Goal: Communication & Community: Answer question/provide support

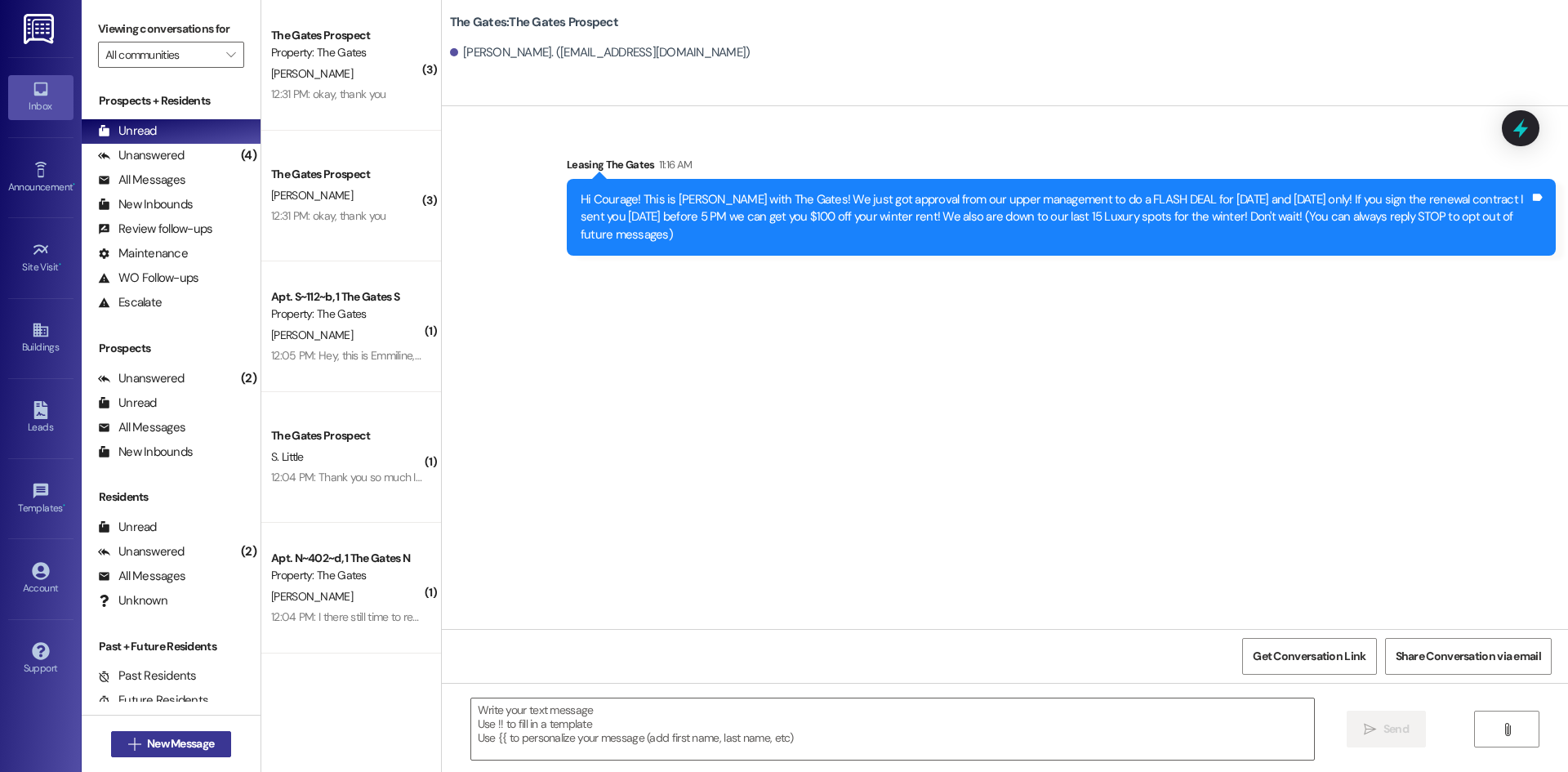
click at [176, 731] on button " New Message" at bounding box center [171, 743] width 121 height 26
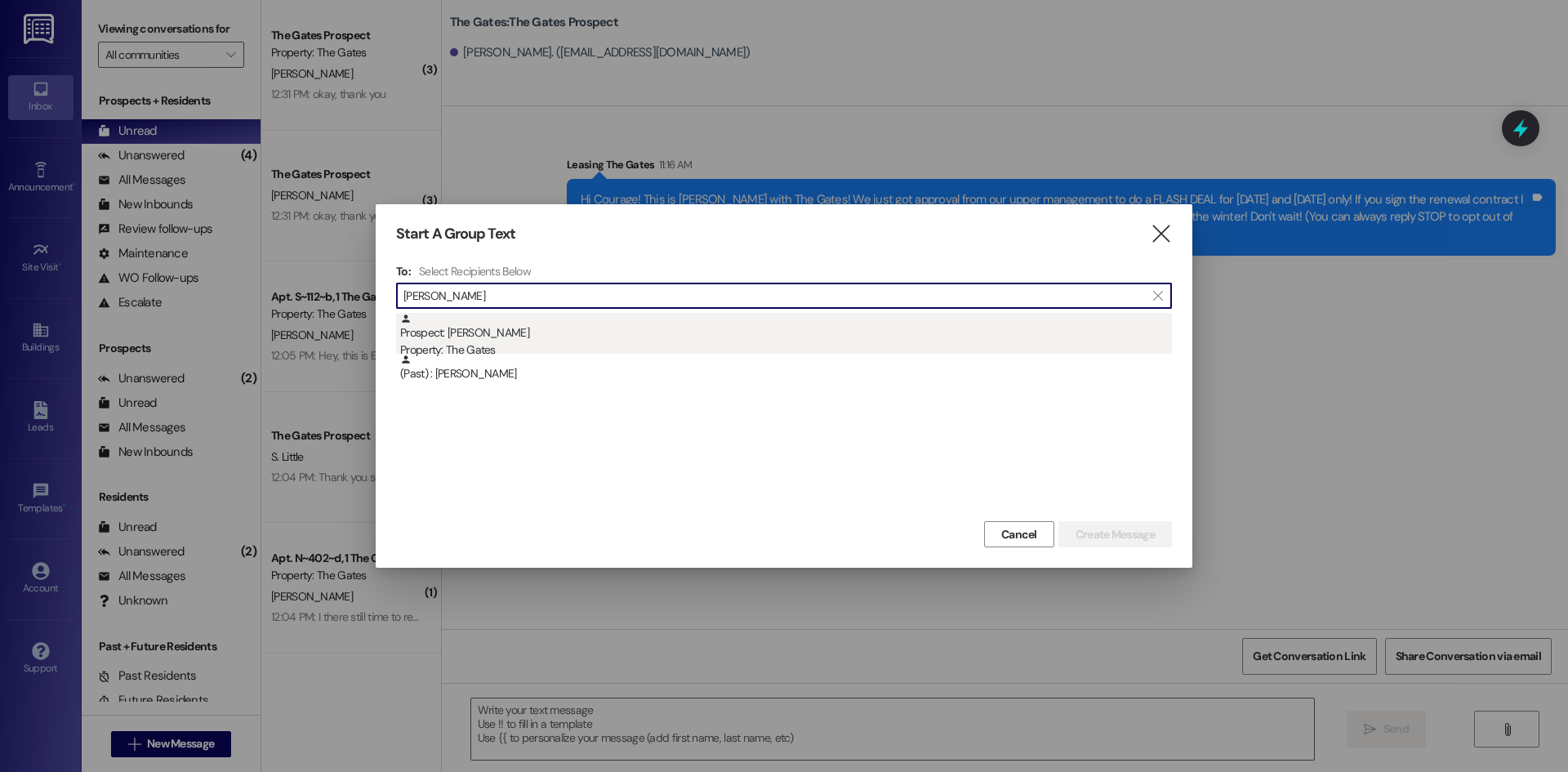
type input "[PERSON_NAME]"
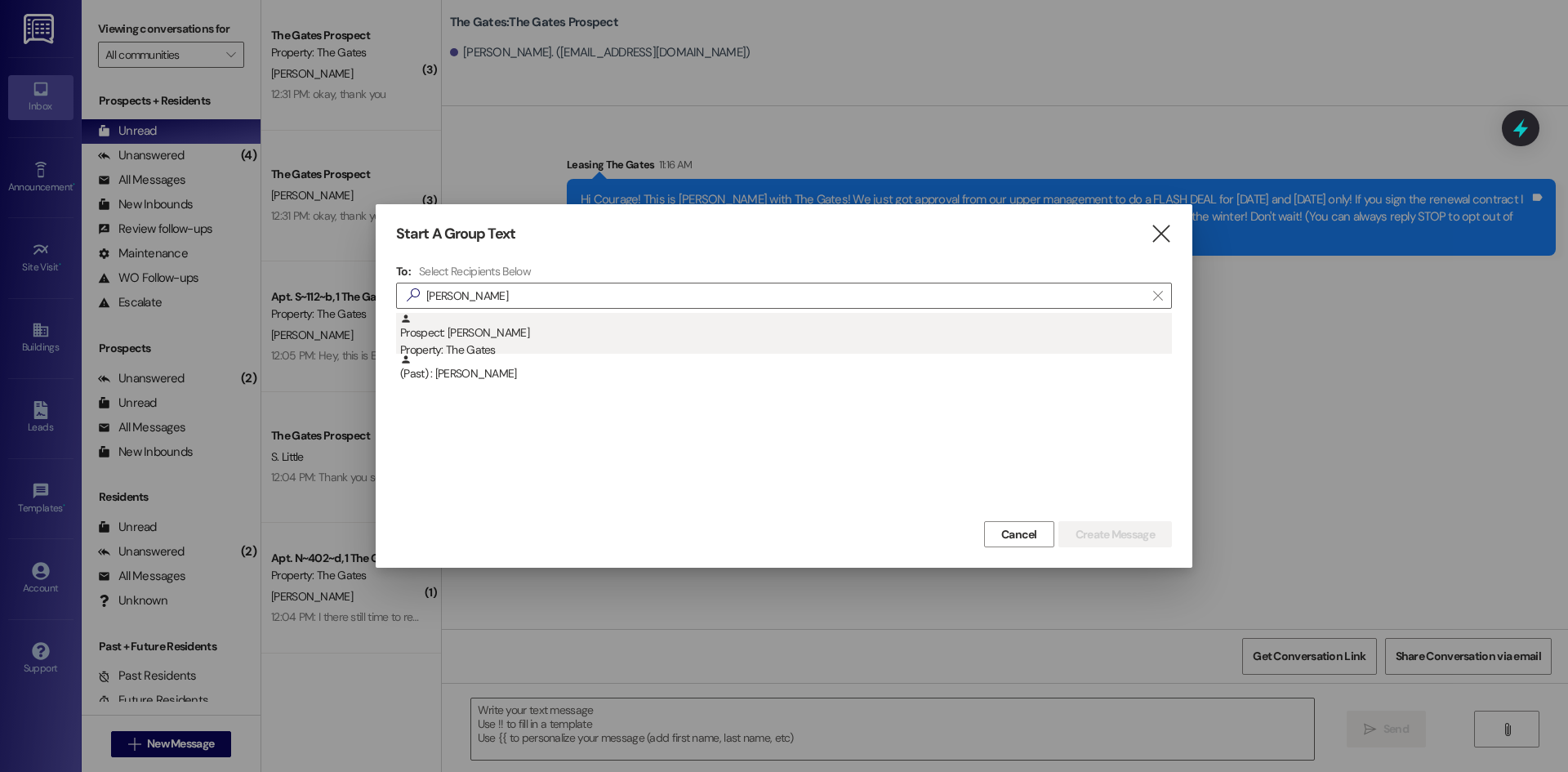
click at [564, 325] on div "Prospect: [PERSON_NAME] Property: The Gates" at bounding box center [786, 335] width 772 height 46
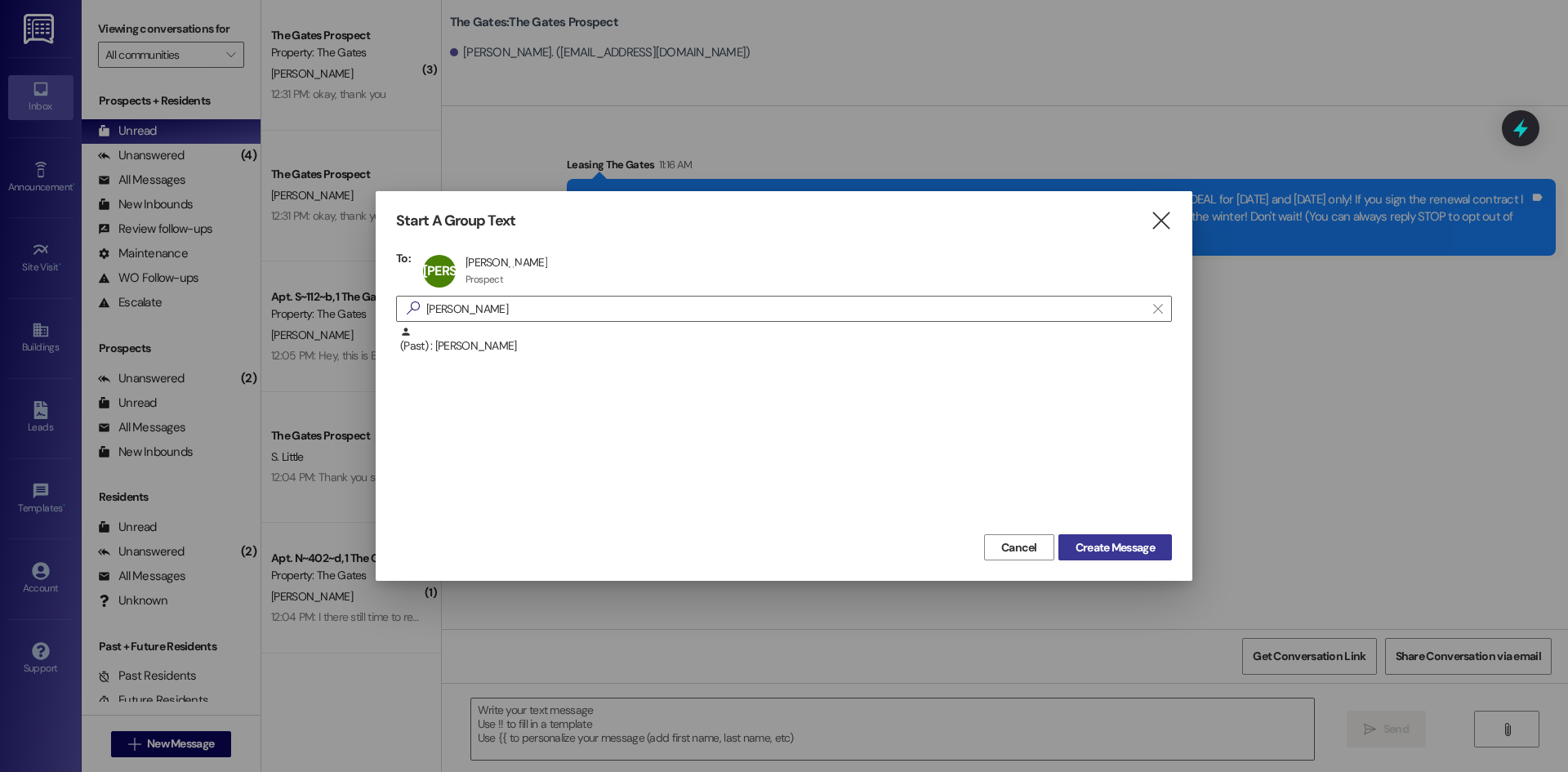
click at [1106, 553] on span "Create Message" at bounding box center [1115, 548] width 79 height 17
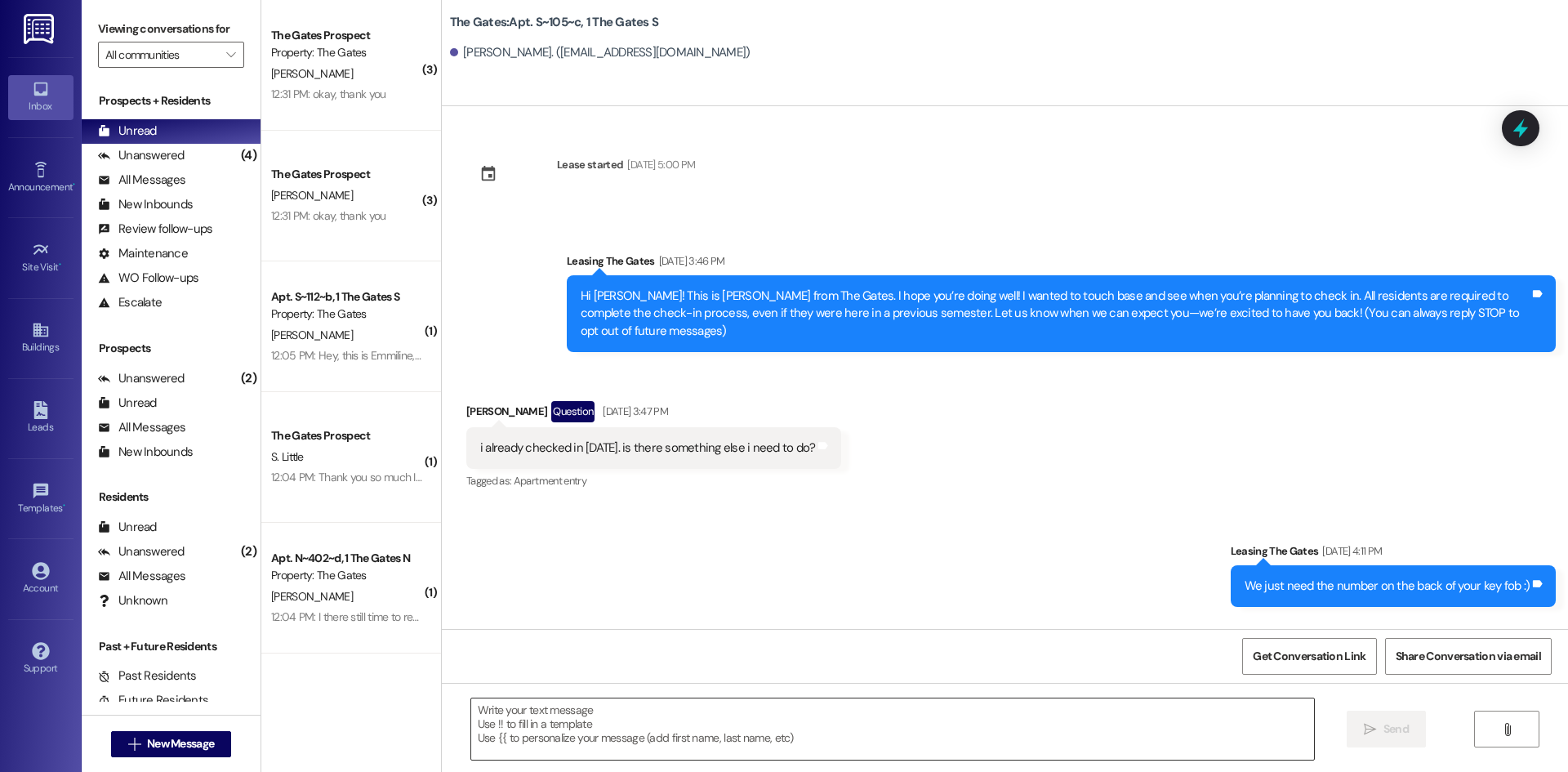
scroll to position [8281, 0]
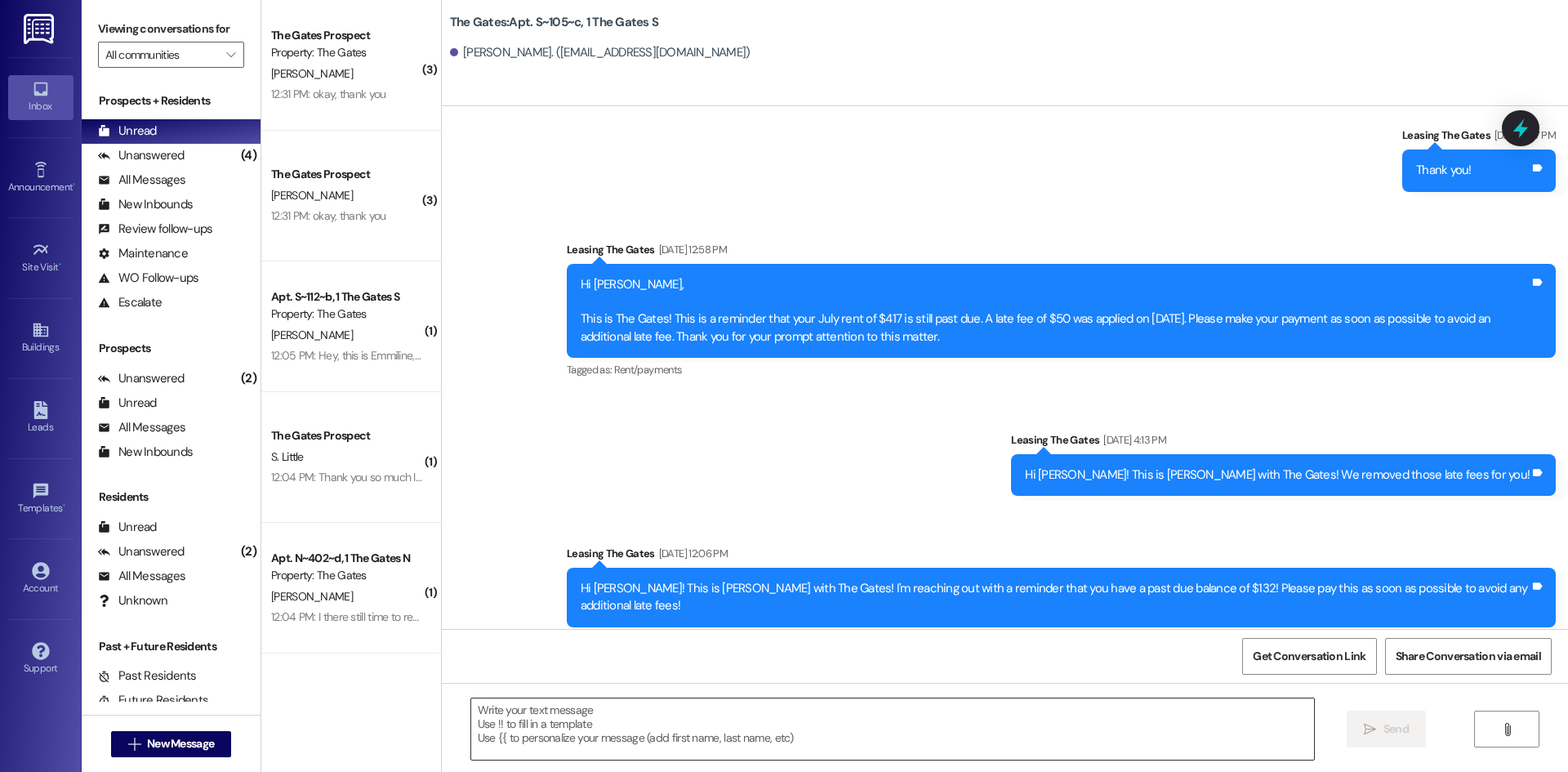
click at [506, 736] on textarea at bounding box center [893, 728] width 843 height 61
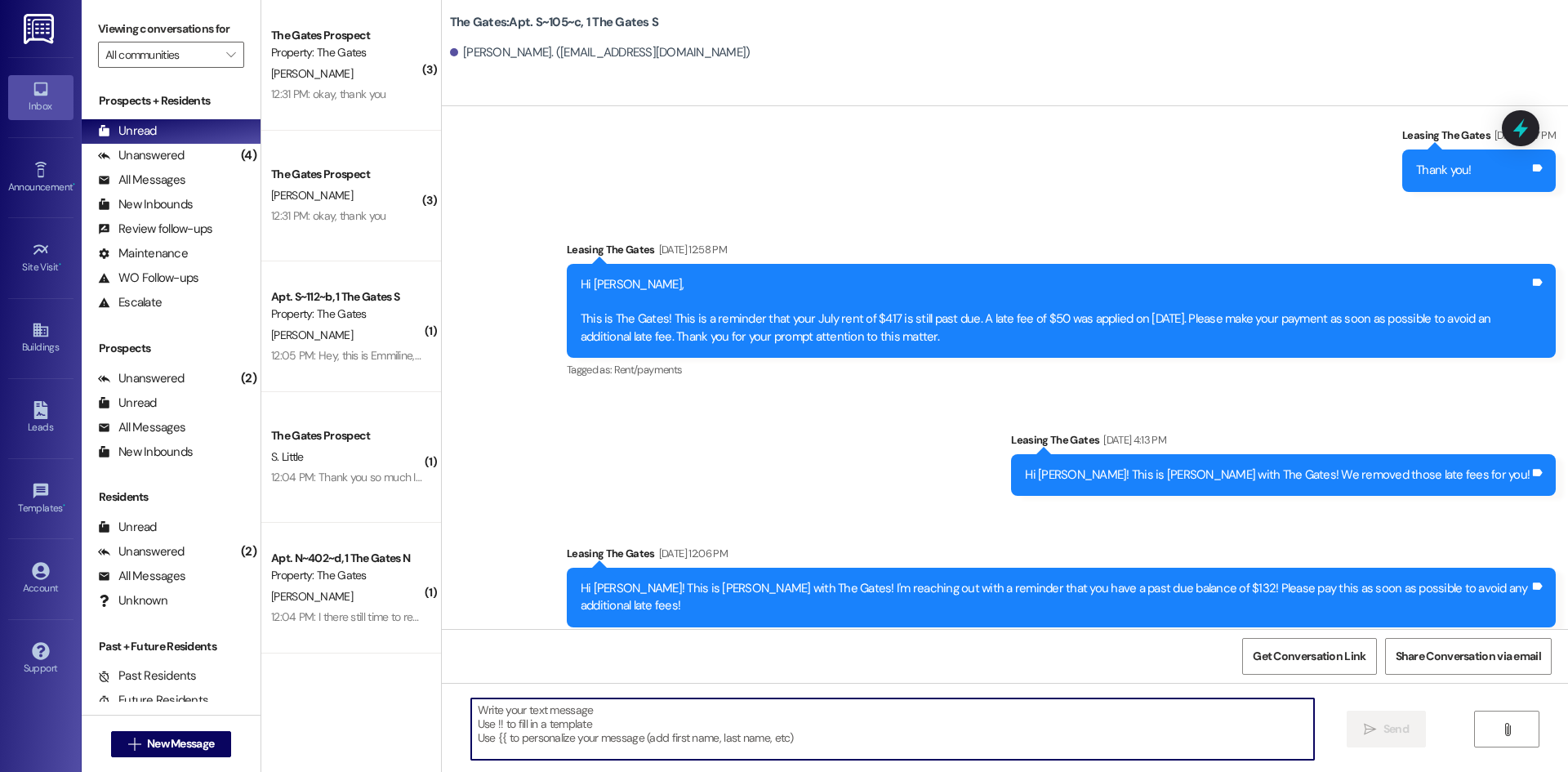
paste textarea "HI [PERSON_NAME]! This is [PERSON_NAME] with The Gates! I just sent you that le…"
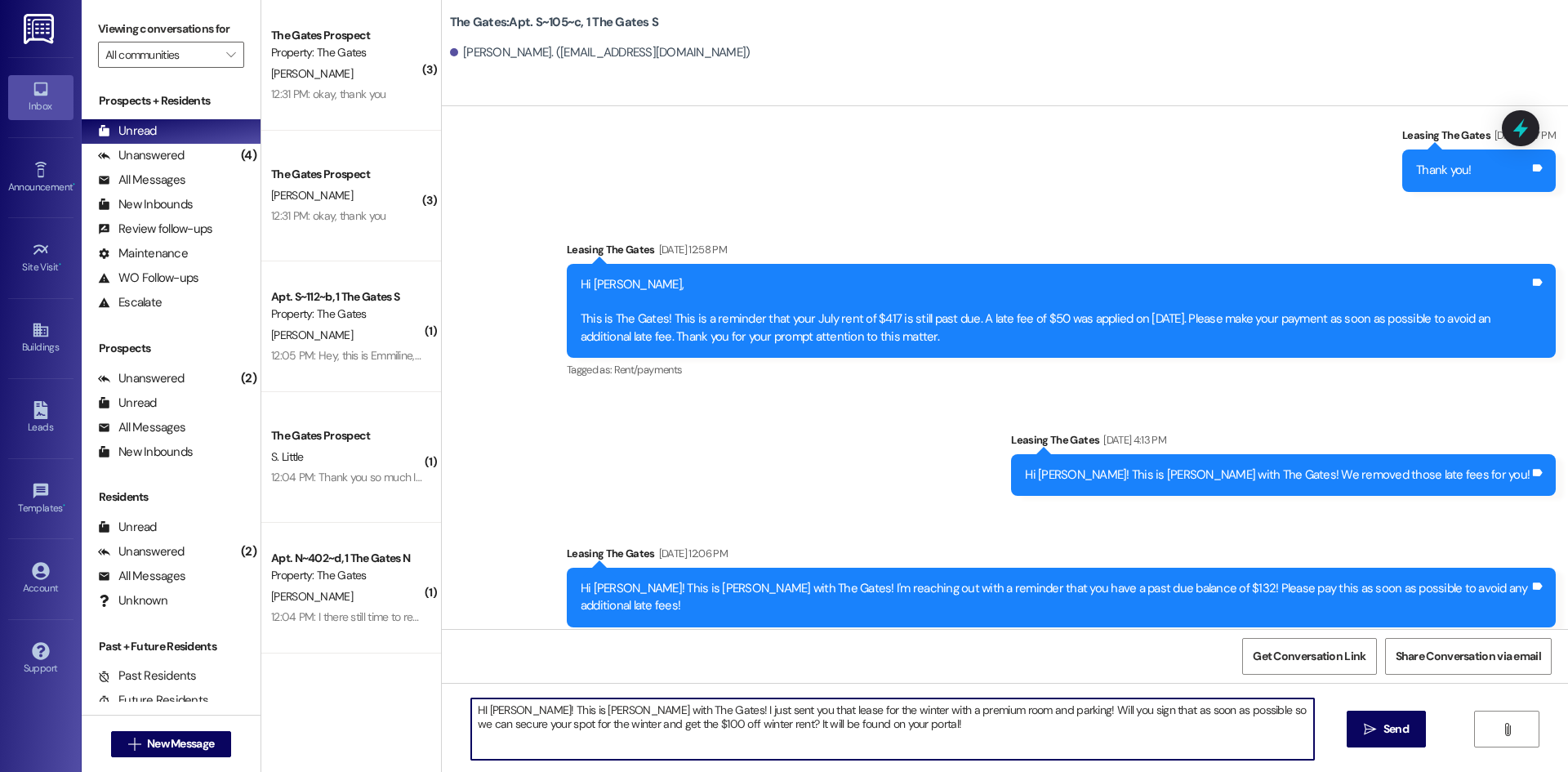
click at [507, 710] on textarea "HI [PERSON_NAME]! This is [PERSON_NAME] with The Gates! I just sent you that le…" at bounding box center [893, 728] width 843 height 61
click at [1018, 706] on textarea "HI [PERSON_NAME]! This is [PERSON_NAME] with The Gates! I just sent you that le…" at bounding box center [893, 728] width 843 height 61
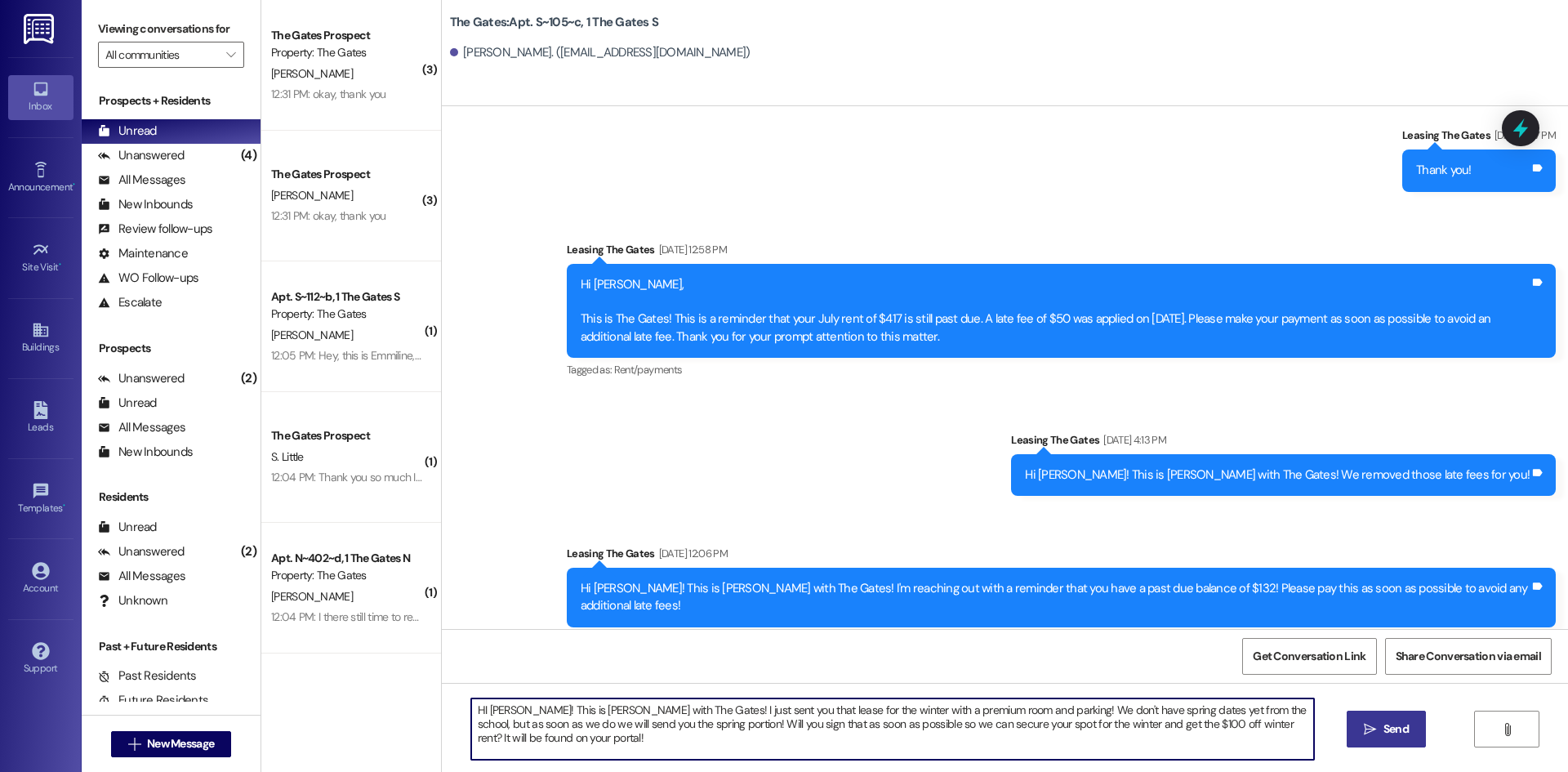
type textarea "HI [PERSON_NAME]! This is [PERSON_NAME] with The Gates! I just sent you that le…"
click at [1405, 728] on span "Send" at bounding box center [1396, 729] width 25 height 17
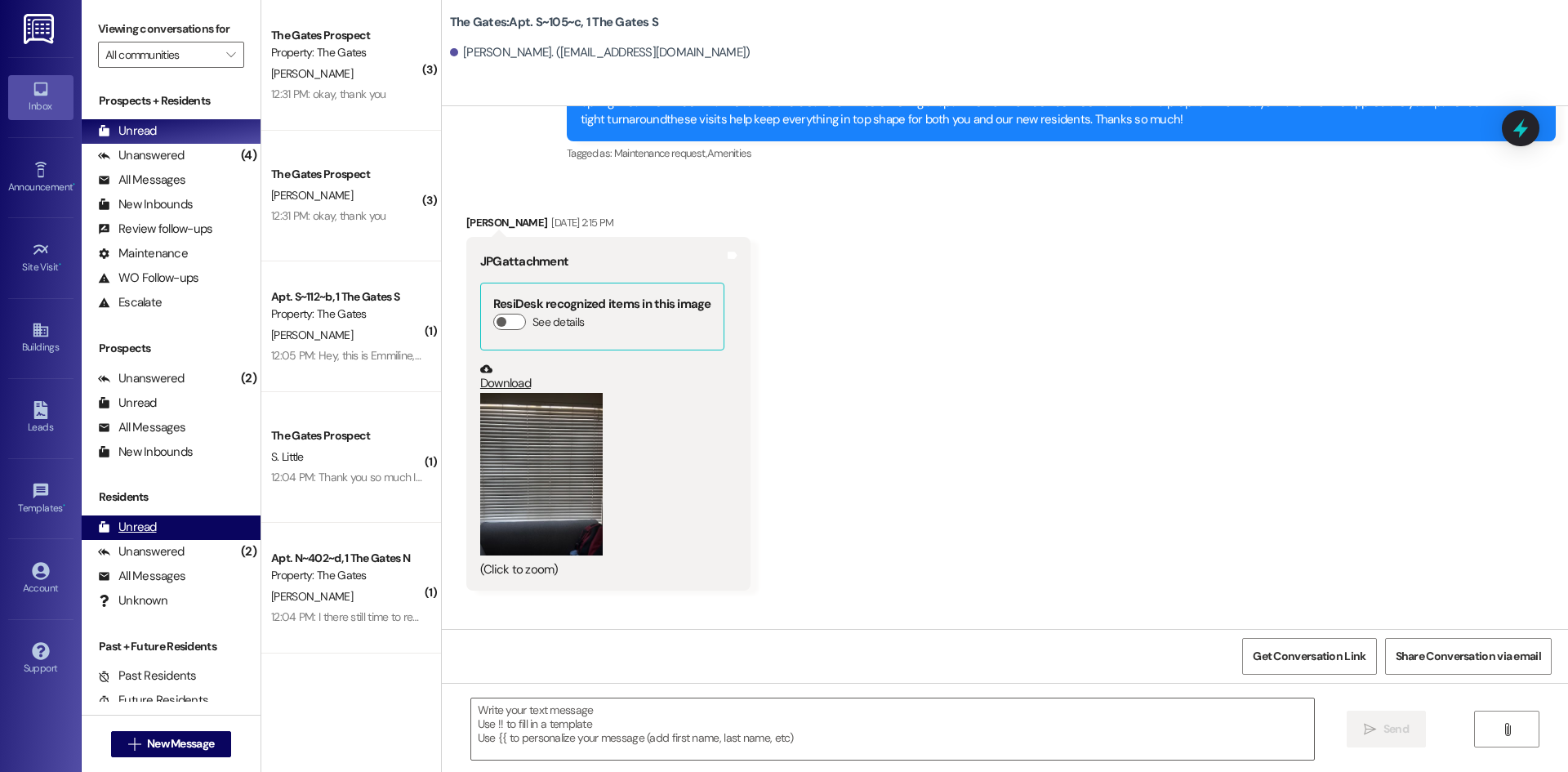
scroll to position [7725, 0]
